Goal: Task Accomplishment & Management: Complete application form

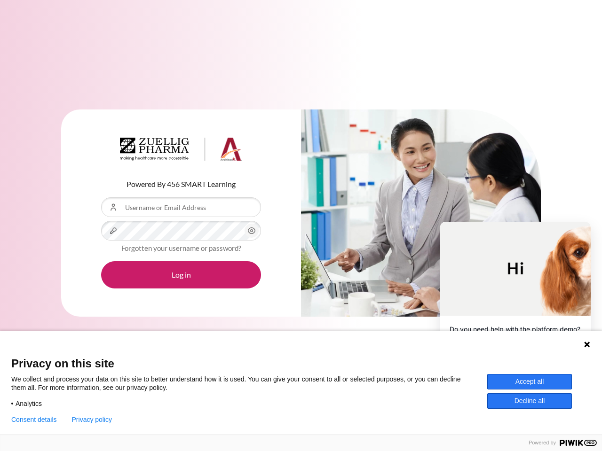
click at [301, 226] on div "Content" at bounding box center [421, 214] width 240 height 208
click at [251, 231] on icon "Content" at bounding box center [251, 230] width 11 height 11
click at [181, 275] on button "Log in" at bounding box center [181, 274] width 160 height 27
click at [587, 345] on icon at bounding box center [587, 345] width 6 height 6
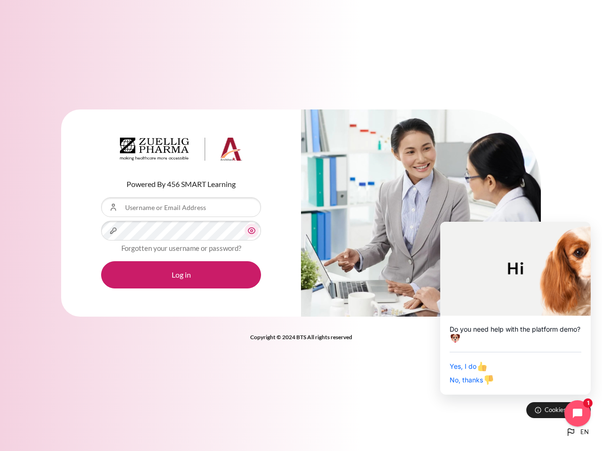
click at [529, 382] on div "Yes, I do No, thanks" at bounding box center [515, 368] width 132 height 33
click at [529, 401] on div "Powered By 456 SMART Learning Username or Email Address Password Forgotten your…" at bounding box center [301, 225] width 602 height 451
click at [34, 420] on div "Powered By 456 SMART Learning Username or Email Address Password Forgotten your…" at bounding box center [301, 225] width 602 height 451
